Goal: Use online tool/utility: Utilize a website feature to perform a specific function

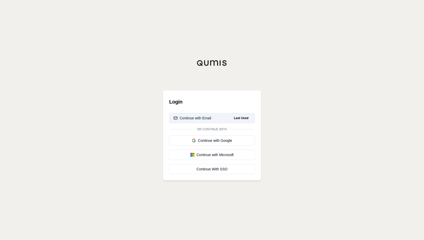
click at [206, 120] on div "Continue with Email" at bounding box center [193, 117] width 38 height 5
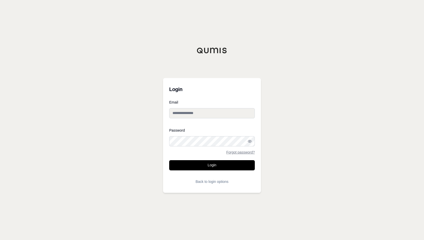
click at [207, 115] on input "Email" at bounding box center [212, 113] width 86 height 10
type input "**********"
click at [169, 160] on button "Login" at bounding box center [212, 165] width 86 height 10
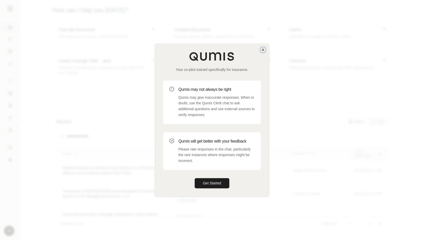
click at [261, 49] on icon "button" at bounding box center [263, 50] width 4 height 4
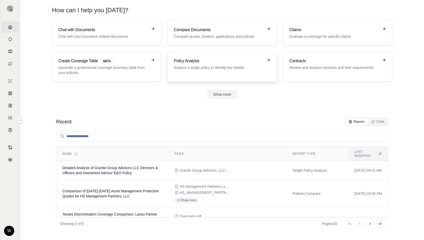
click at [228, 73] on div "Policy Analysis Analyze a single policy to identify key details" at bounding box center [222, 66] width 97 height 17
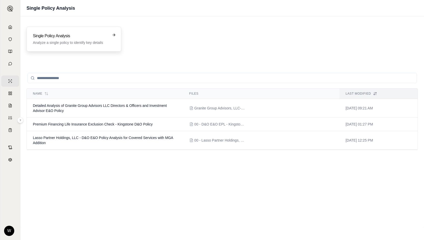
click at [86, 46] on div "Single Policy Analysis Analyze a single policy to identify key details" at bounding box center [74, 39] width 95 height 25
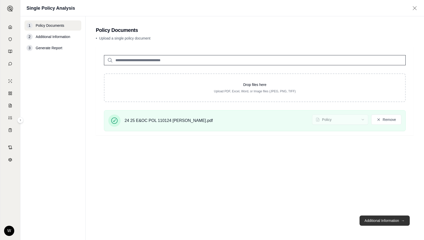
click at [373, 218] on button "Additional Information →" at bounding box center [385, 220] width 50 height 10
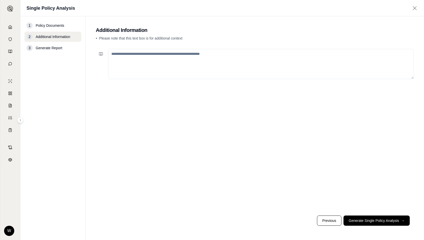
click at [283, 69] on textarea at bounding box center [261, 64] width 306 height 30
type textarea "*"
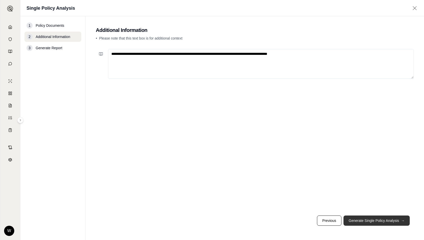
type textarea "**********"
click at [385, 221] on button "Generate Single Policy Analysis →" at bounding box center [377, 220] width 66 height 10
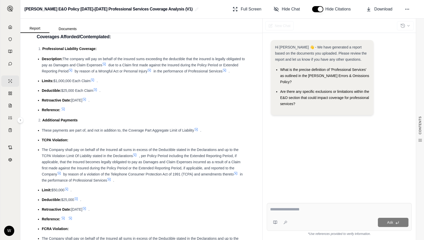
scroll to position [133, 0]
click at [300, 212] on textarea at bounding box center [339, 209] width 139 height 6
type textarea "**********"
click at [393, 223] on span "Ask" at bounding box center [390, 222] width 6 height 4
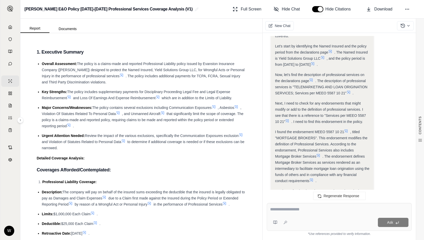
scroll to position [283, 0]
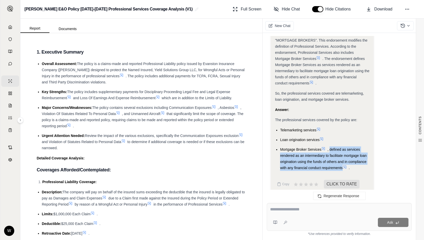
drag, startPoint x: 331, startPoint y: 142, endPoint x: 343, endPoint y: 161, distance: 22.6
click at [343, 161] on span ", defined as services rendered as an intermediary to facilitate mortgage loan o…" at bounding box center [323, 158] width 86 height 22
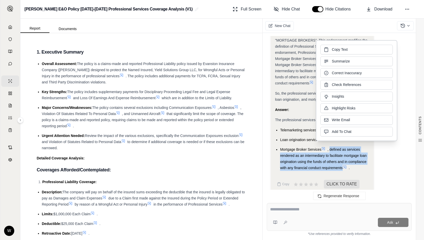
drag, startPoint x: 337, startPoint y: 161, endPoint x: 340, endPoint y: 50, distance: 111.1
click at [340, 50] on span "Copy Text" at bounding box center [340, 49] width 16 height 5
